Goal: Transaction & Acquisition: Purchase product/service

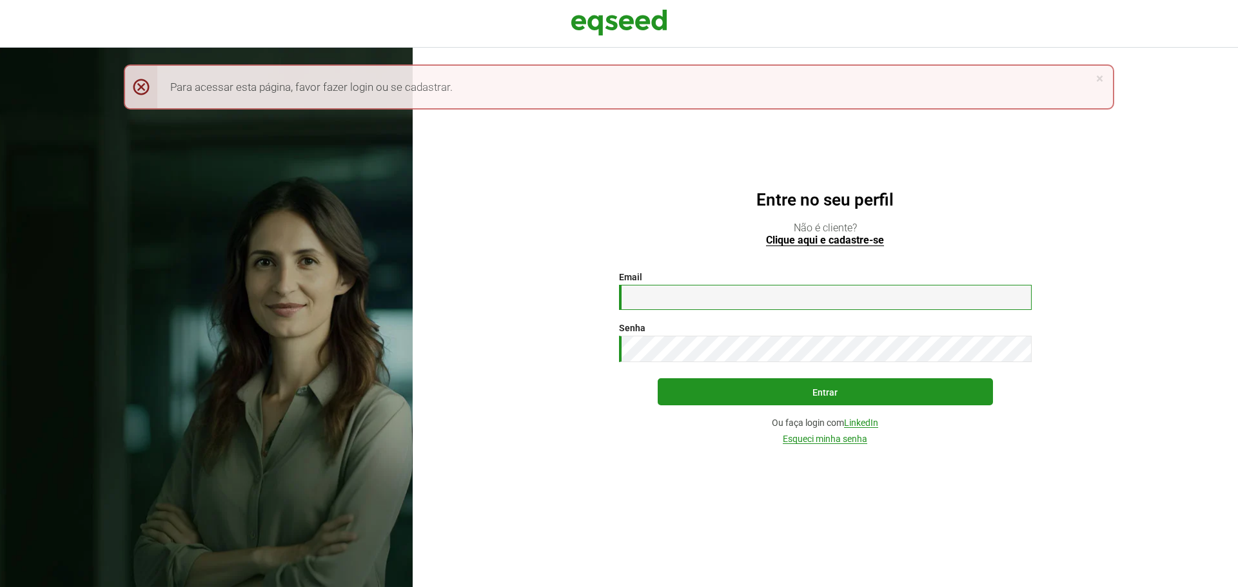
click at [766, 305] on input "Email *" at bounding box center [825, 297] width 413 height 25
click at [815, 296] on input "Email *" at bounding box center [825, 297] width 413 height 25
type input "**********"
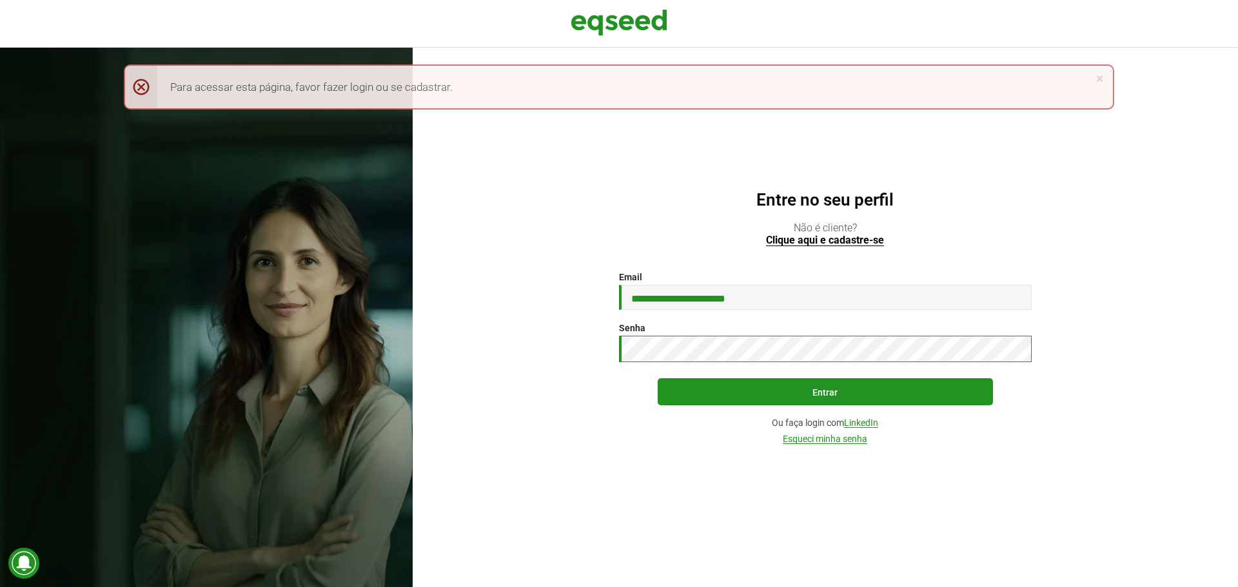
click at [658, 378] on button "Entrar" at bounding box center [825, 391] width 335 height 27
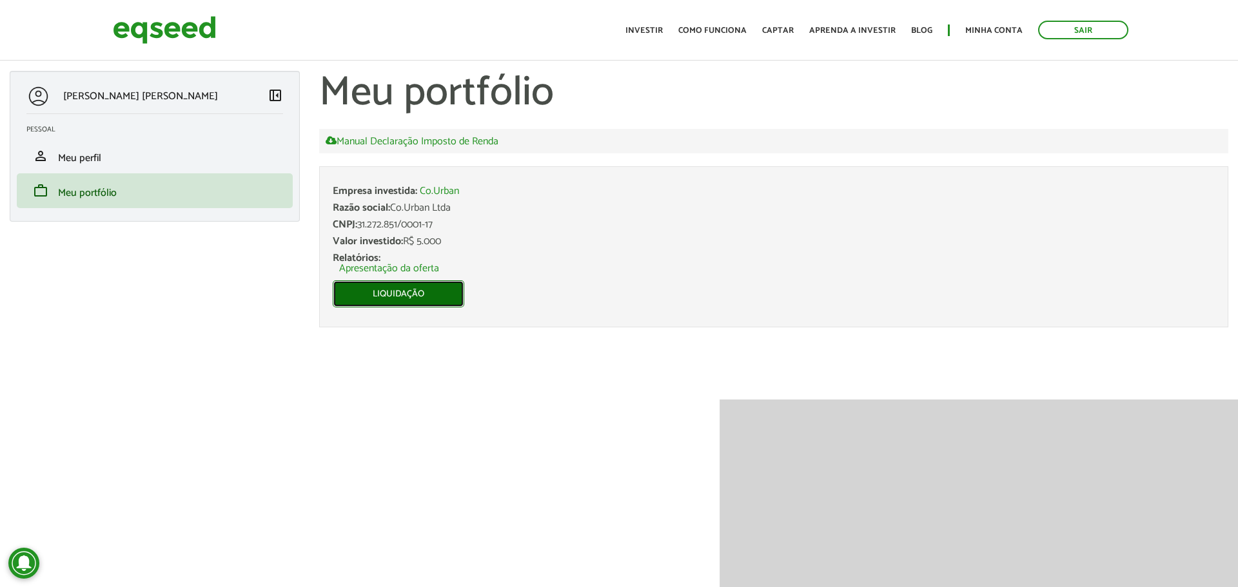
click at [404, 291] on link "Liquidação" at bounding box center [399, 293] width 132 height 27
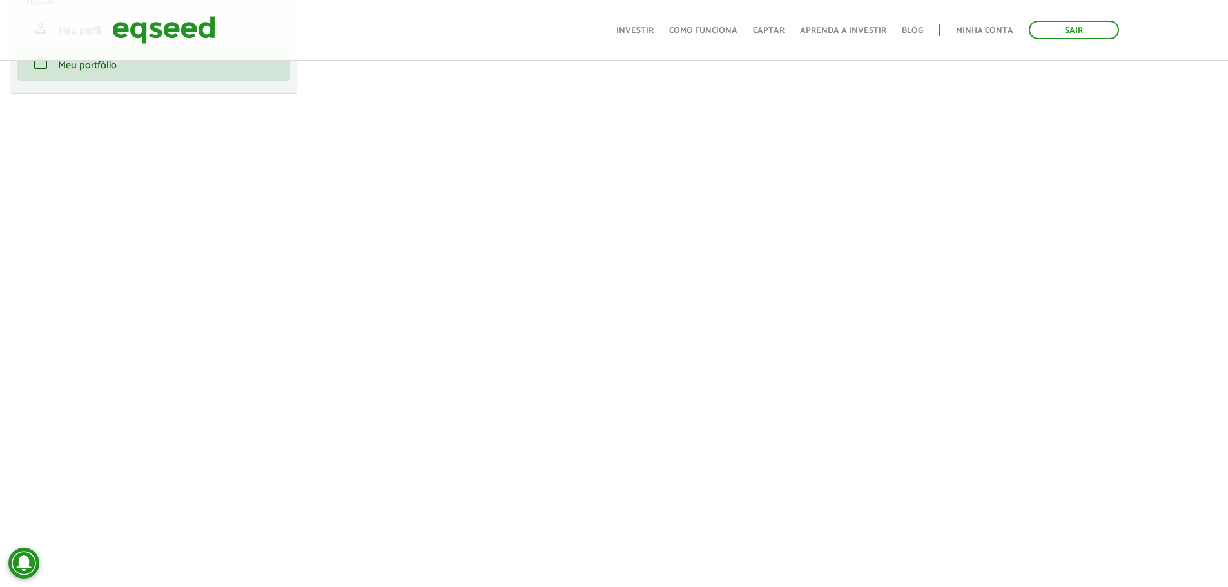
scroll to position [129, 0]
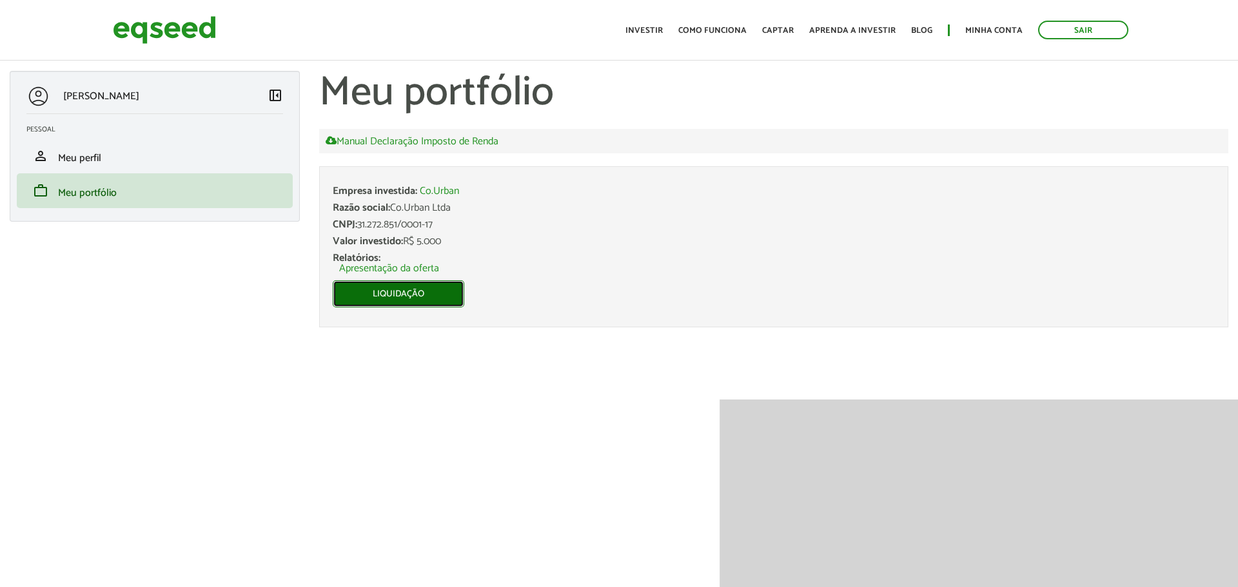
click at [393, 289] on link "Liquidação" at bounding box center [399, 293] width 132 height 27
